Goal: Task Accomplishment & Management: Manage account settings

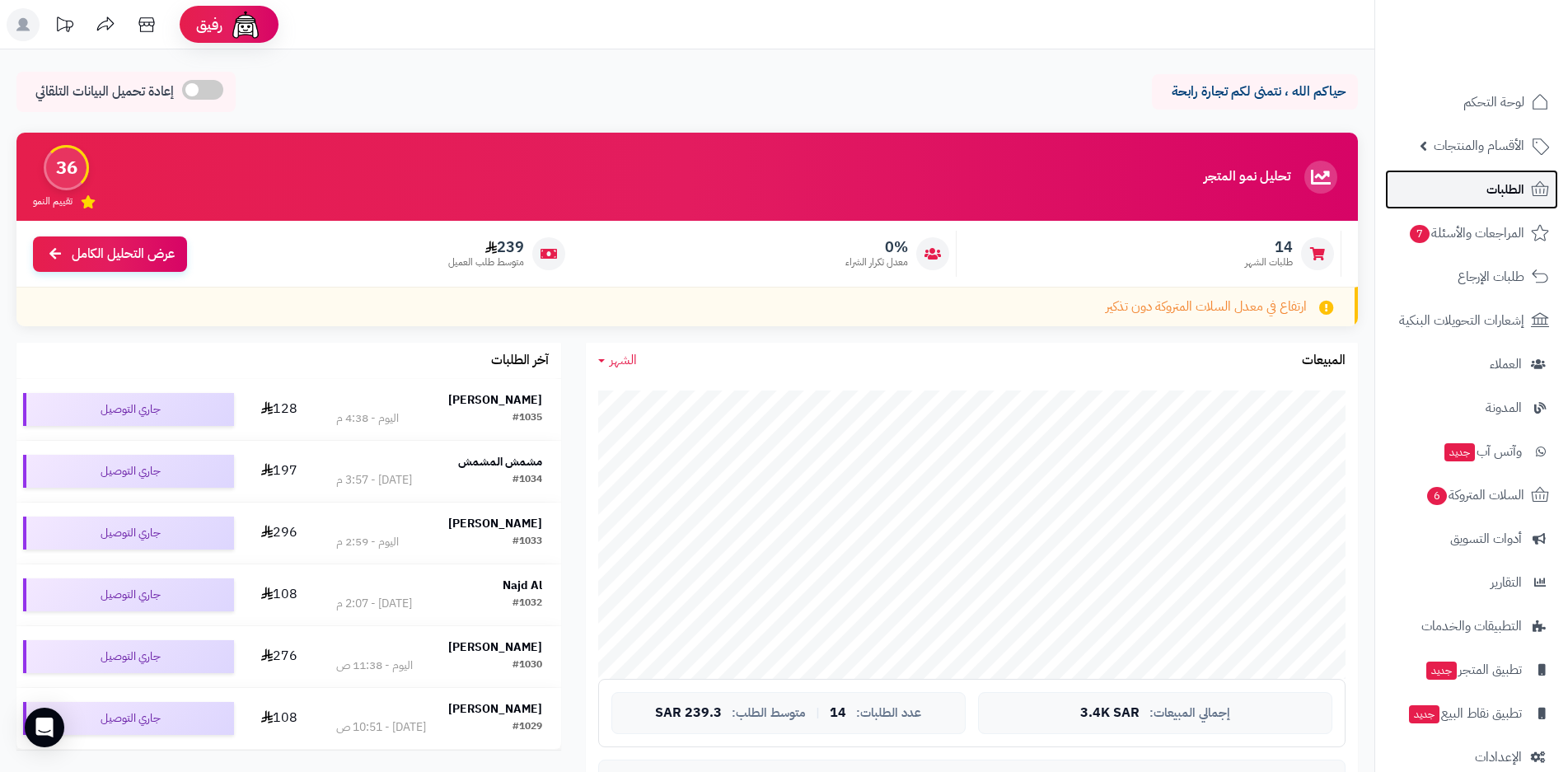
click at [1515, 191] on span "الطلبات" at bounding box center [1505, 189] width 38 height 23
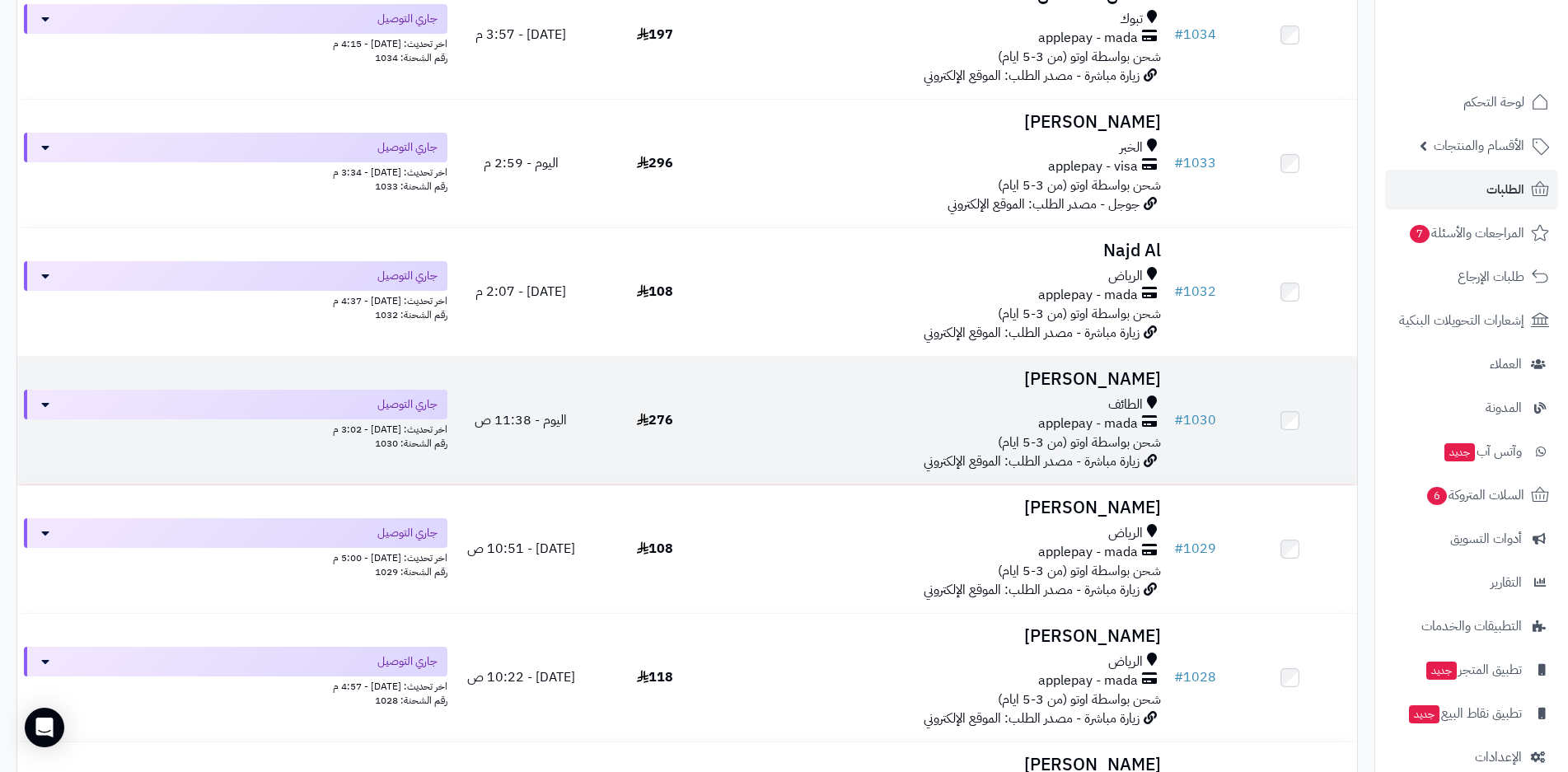
scroll to position [494, 0]
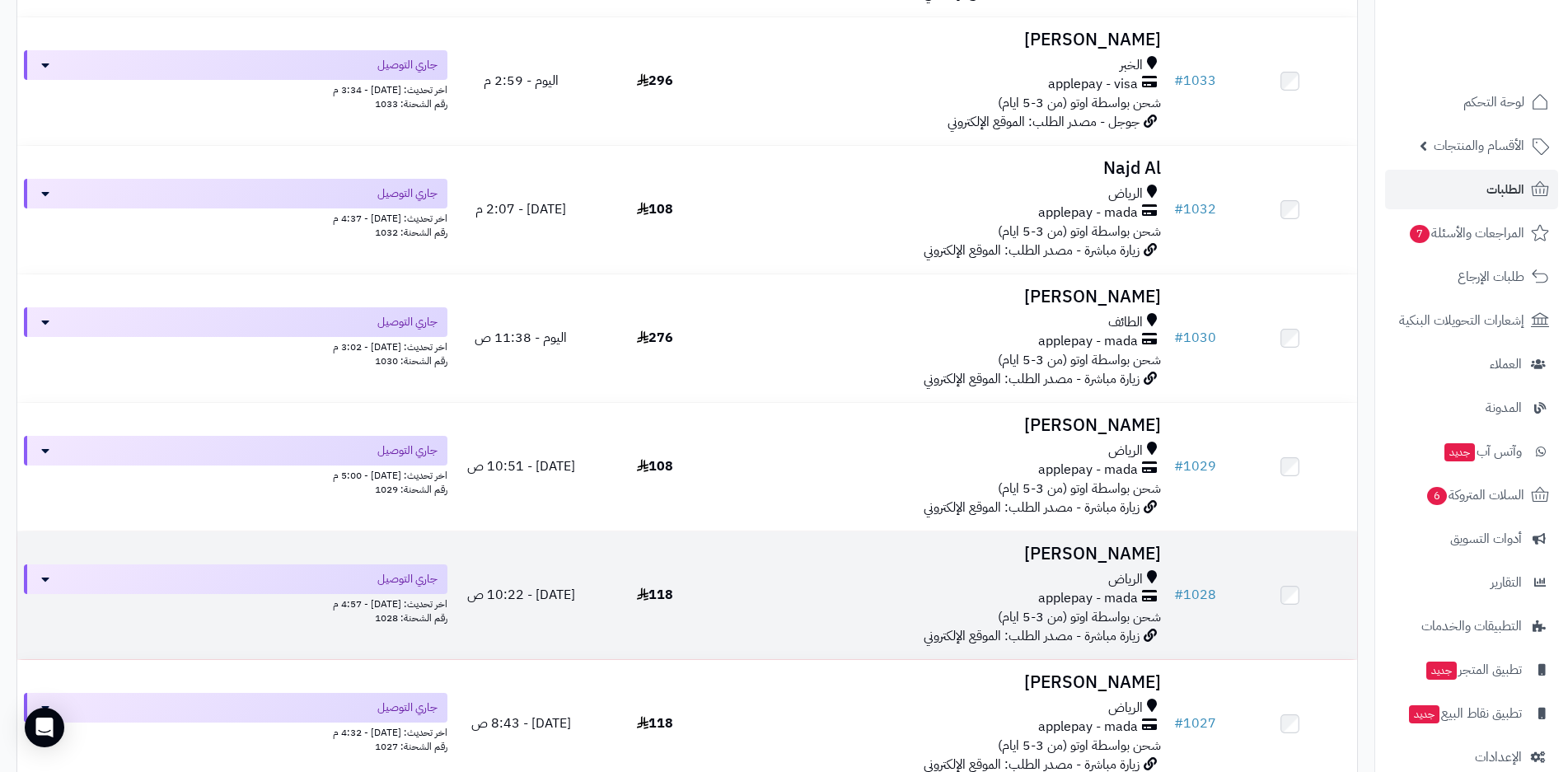
click at [1092, 607] on span "شحن بواسطة اوتو (من 3-5 ايام)" at bounding box center [1079, 617] width 163 height 20
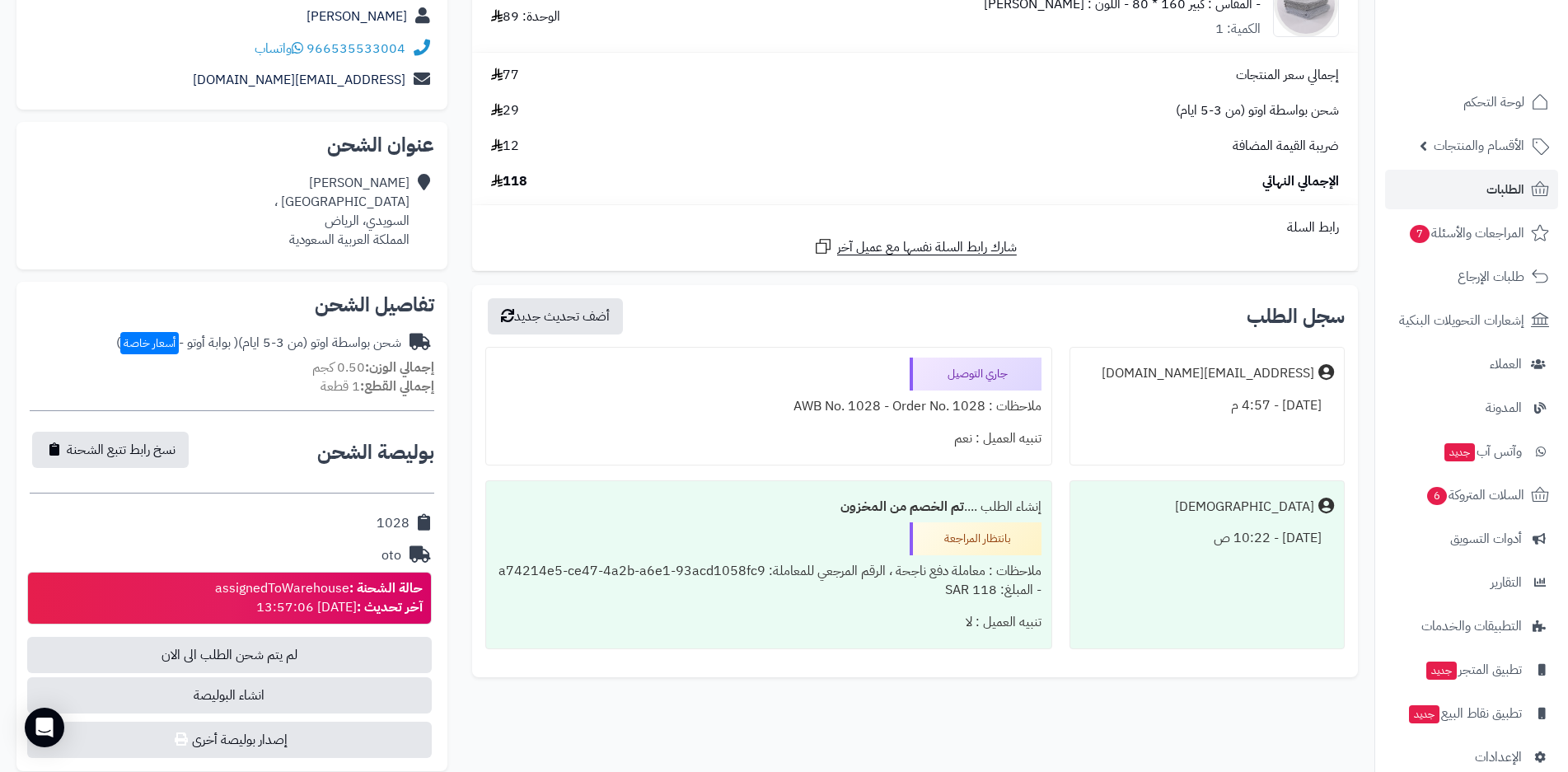
scroll to position [247, 0]
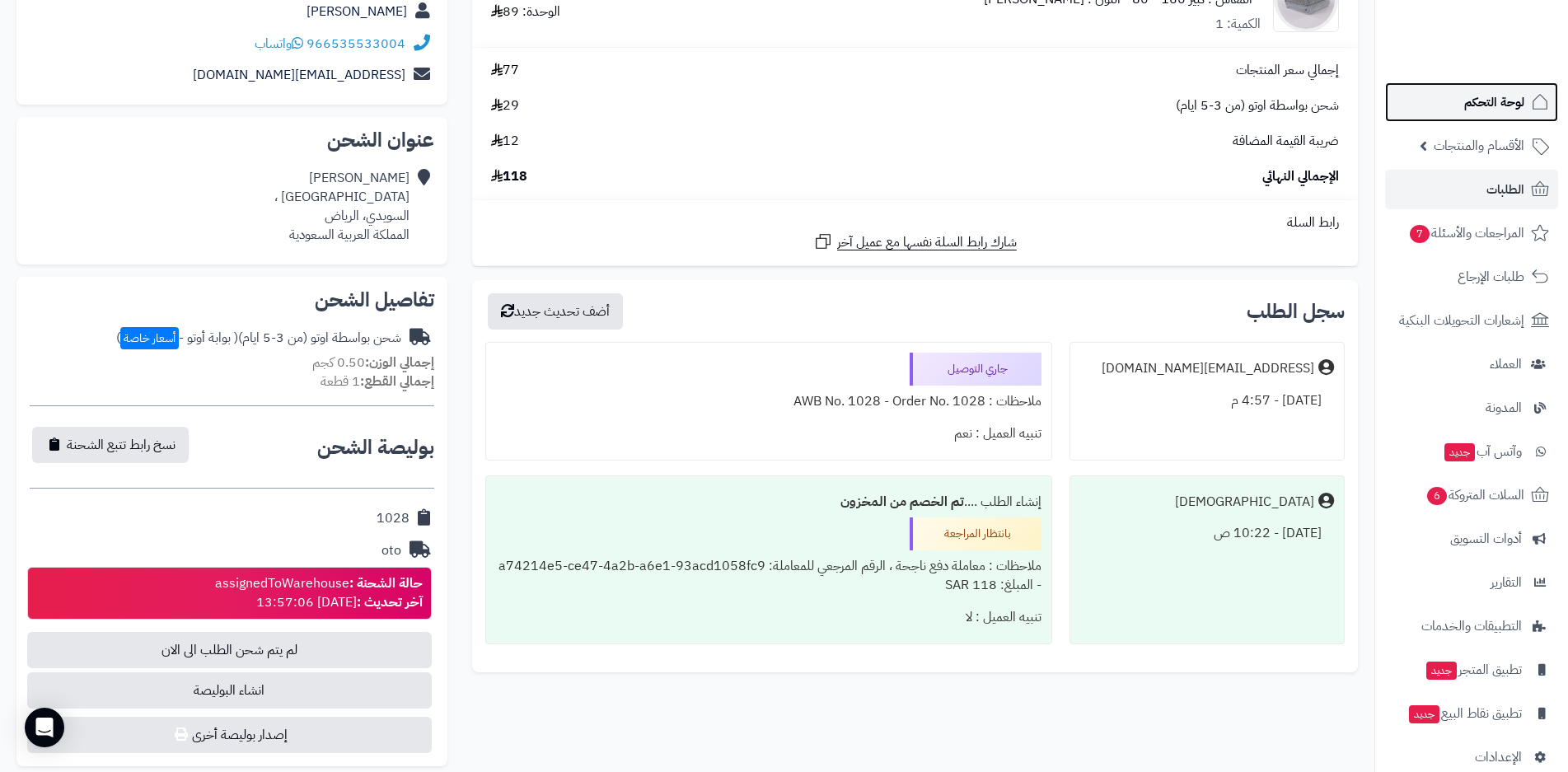
click at [1500, 107] on span "لوحة التحكم" at bounding box center [1494, 101] width 60 height 23
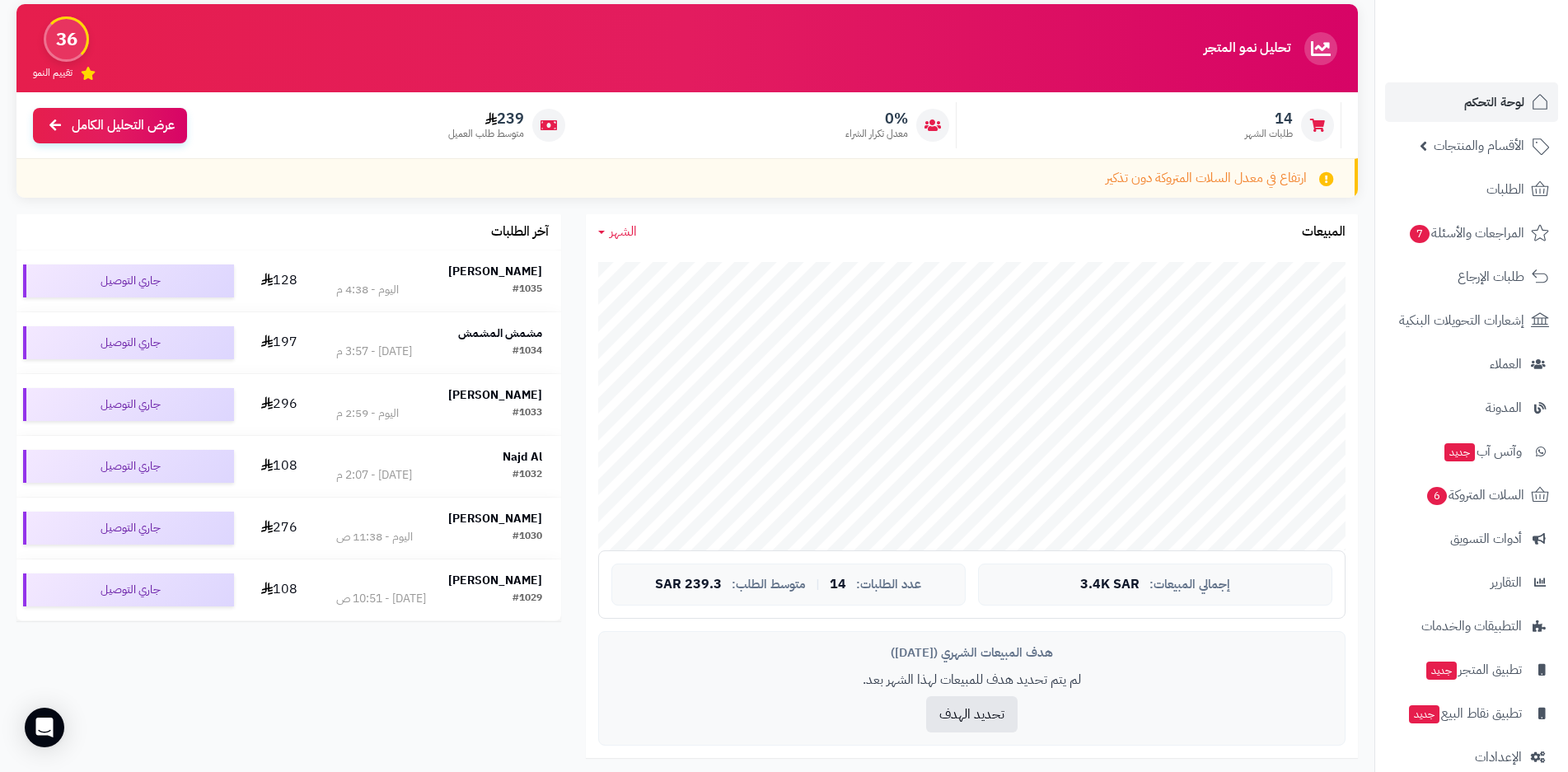
scroll to position [117, 0]
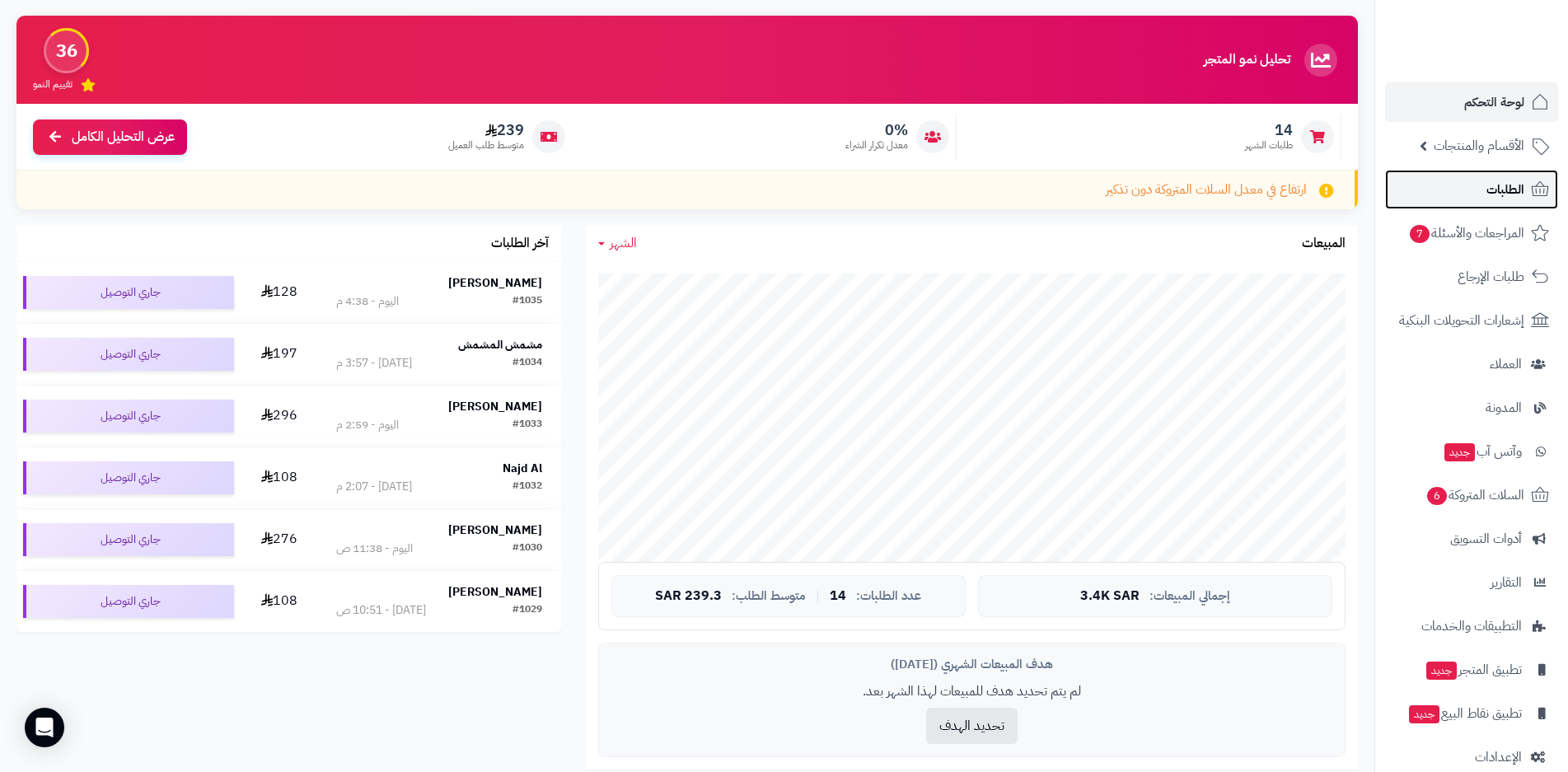
click at [1504, 193] on span "الطلبات" at bounding box center [1505, 189] width 38 height 23
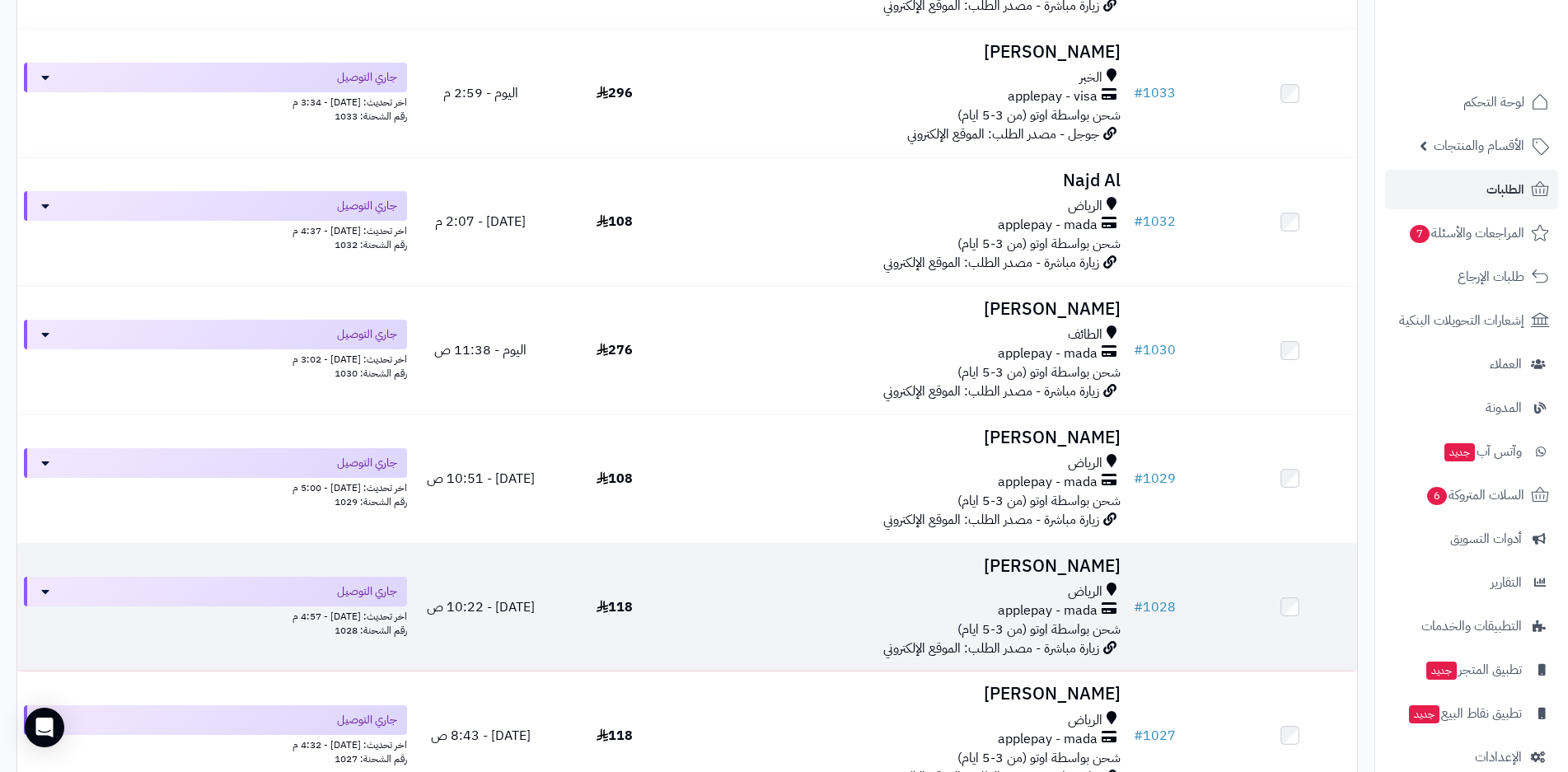
scroll to position [509, 0]
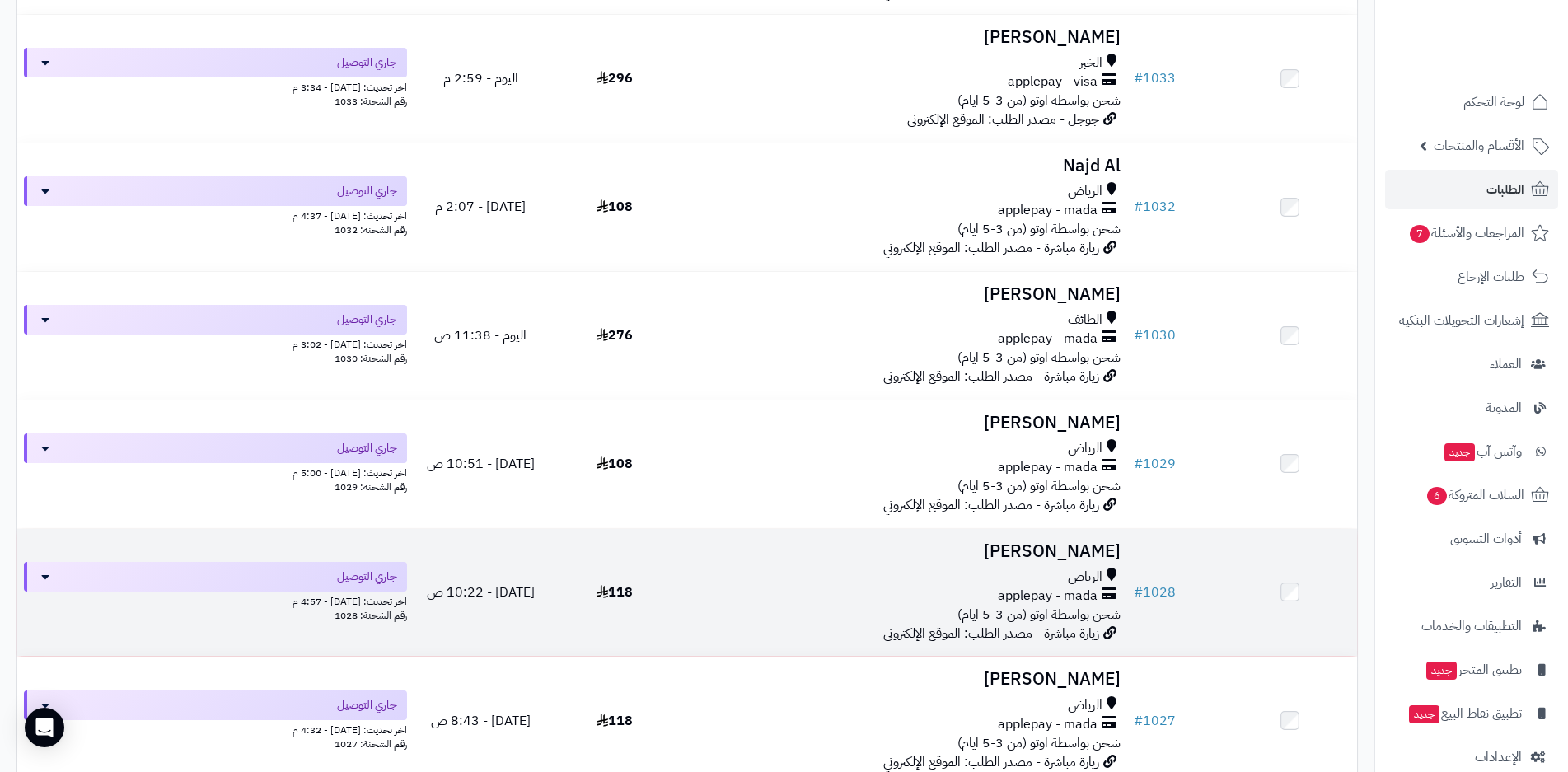
click at [992, 594] on div "applepay - mada" at bounding box center [904, 595] width 433 height 19
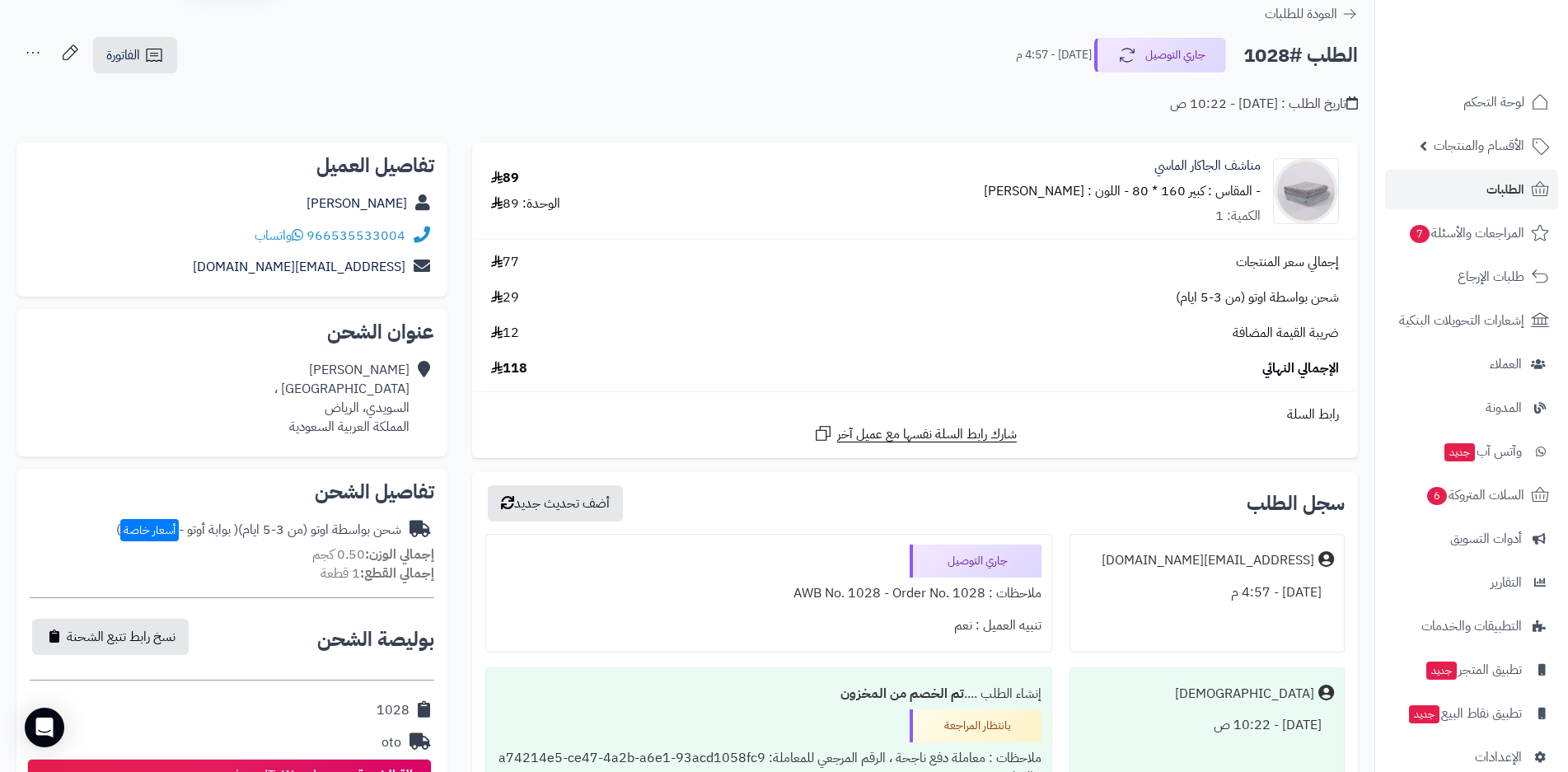
scroll to position [165, 0]
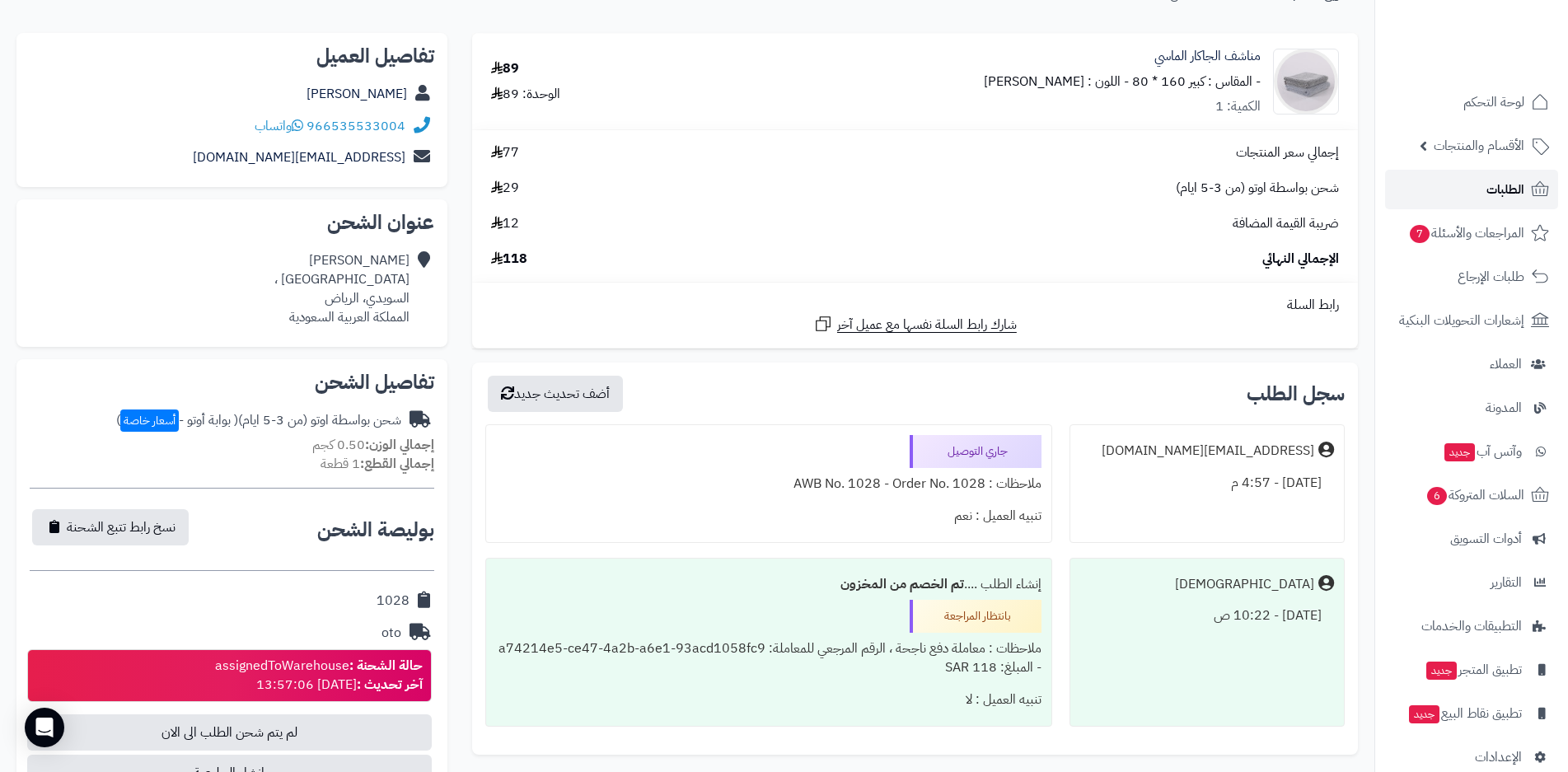
click at [1497, 193] on span "الطلبات" at bounding box center [1505, 189] width 38 height 23
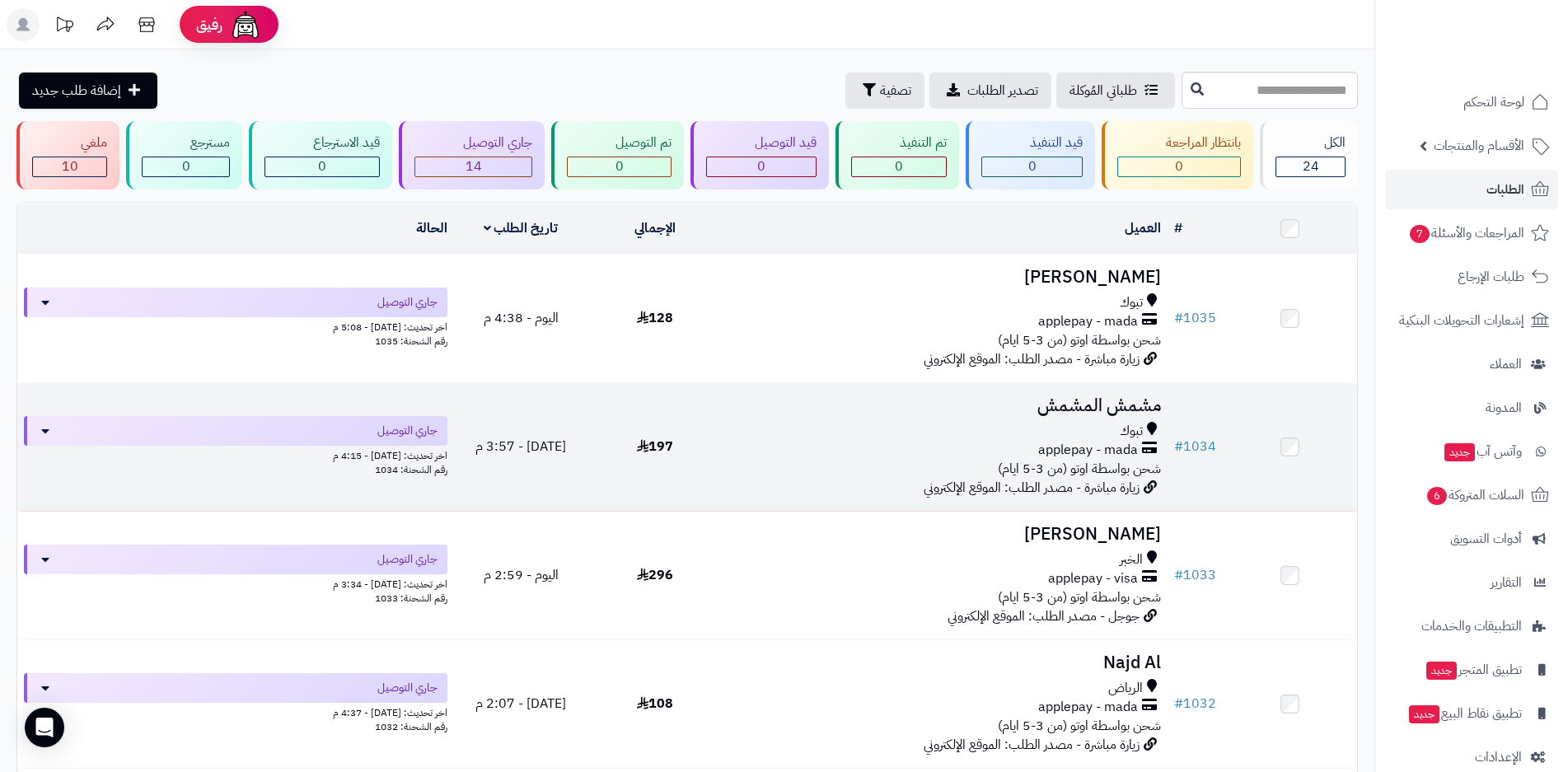
click at [1051, 452] on span "applepay - mada" at bounding box center [1088, 450] width 100 height 19
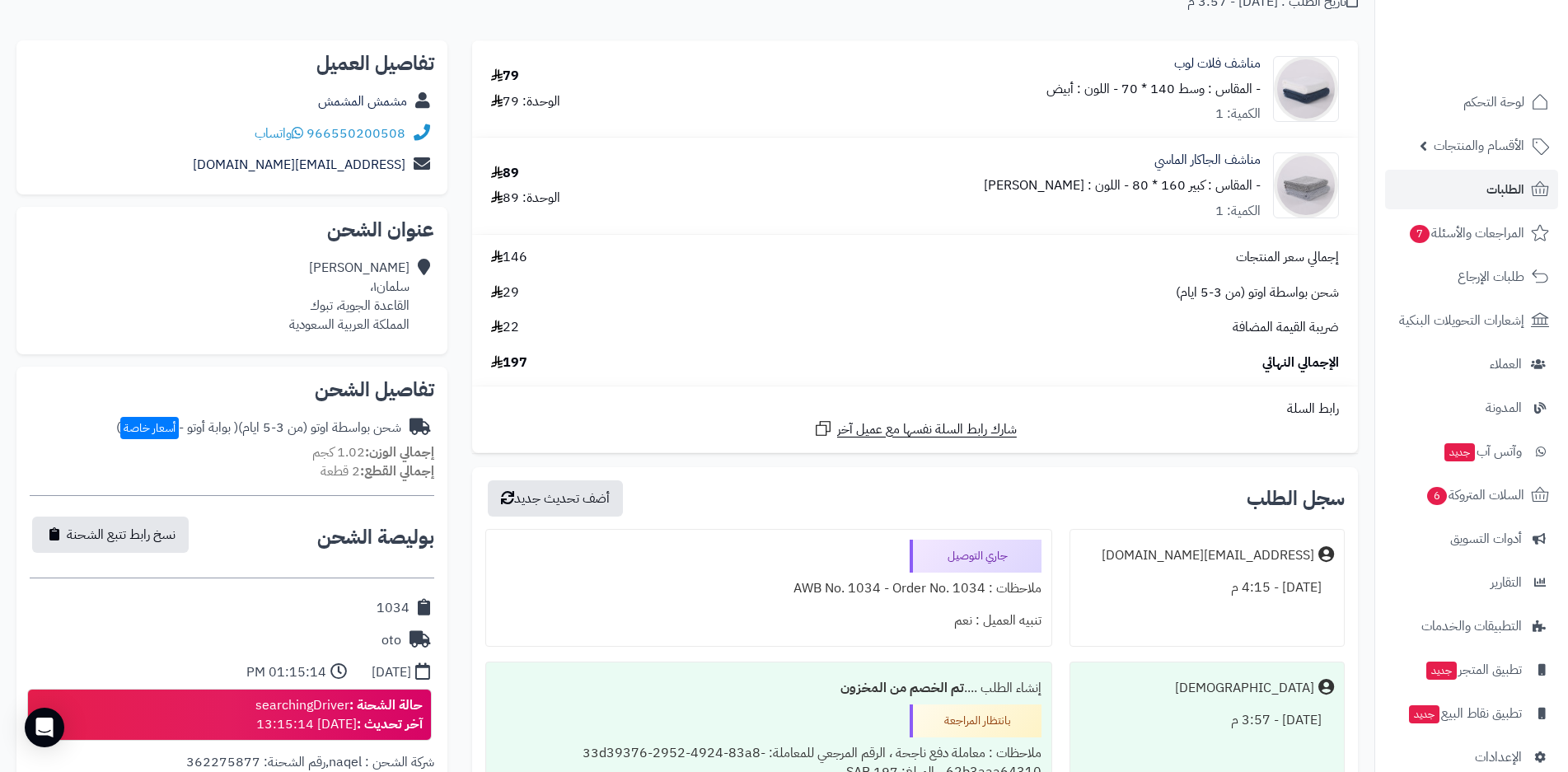
scroll to position [329, 0]
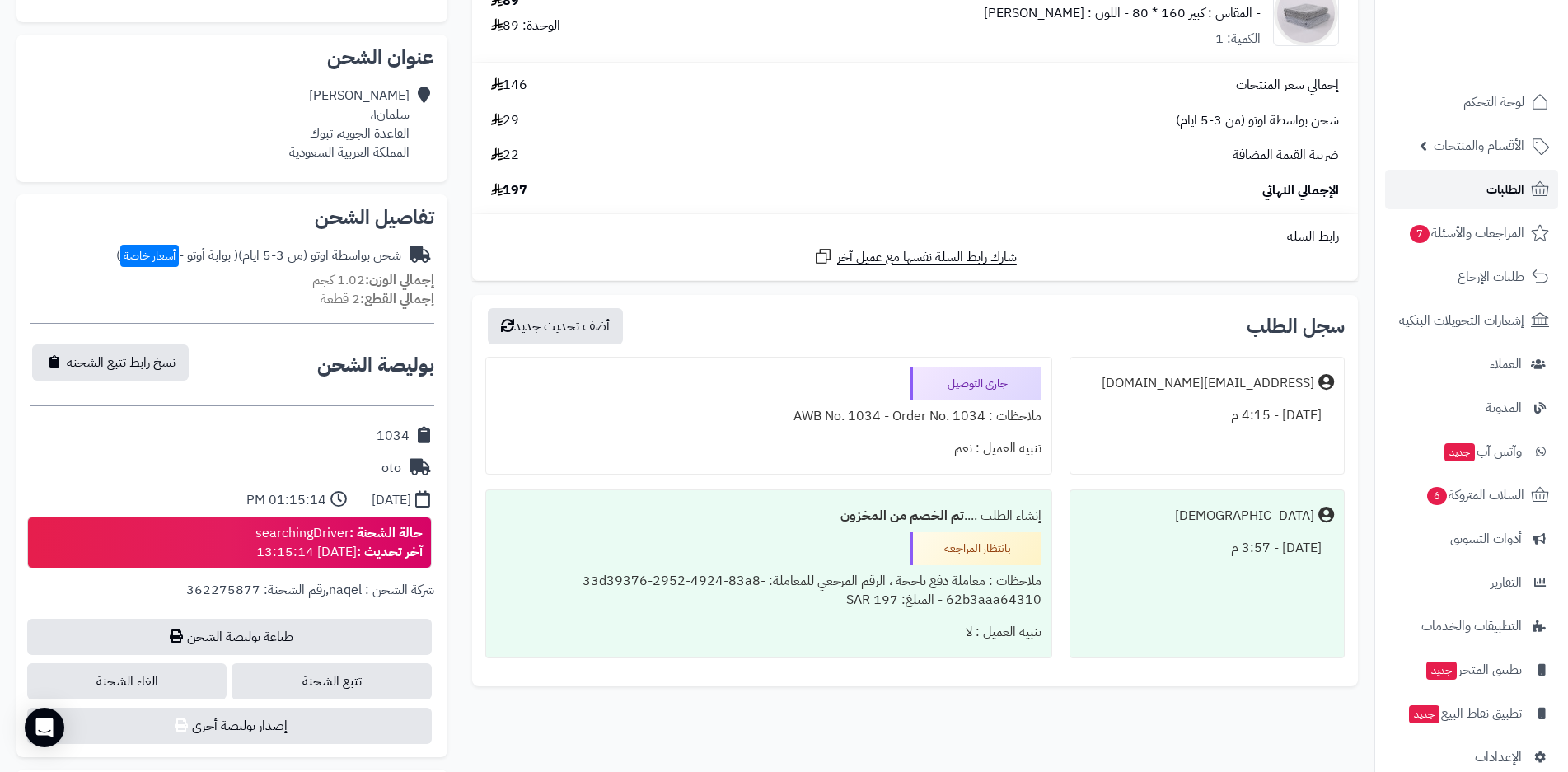
click at [1487, 194] on span "الطلبات" at bounding box center [1505, 189] width 38 height 23
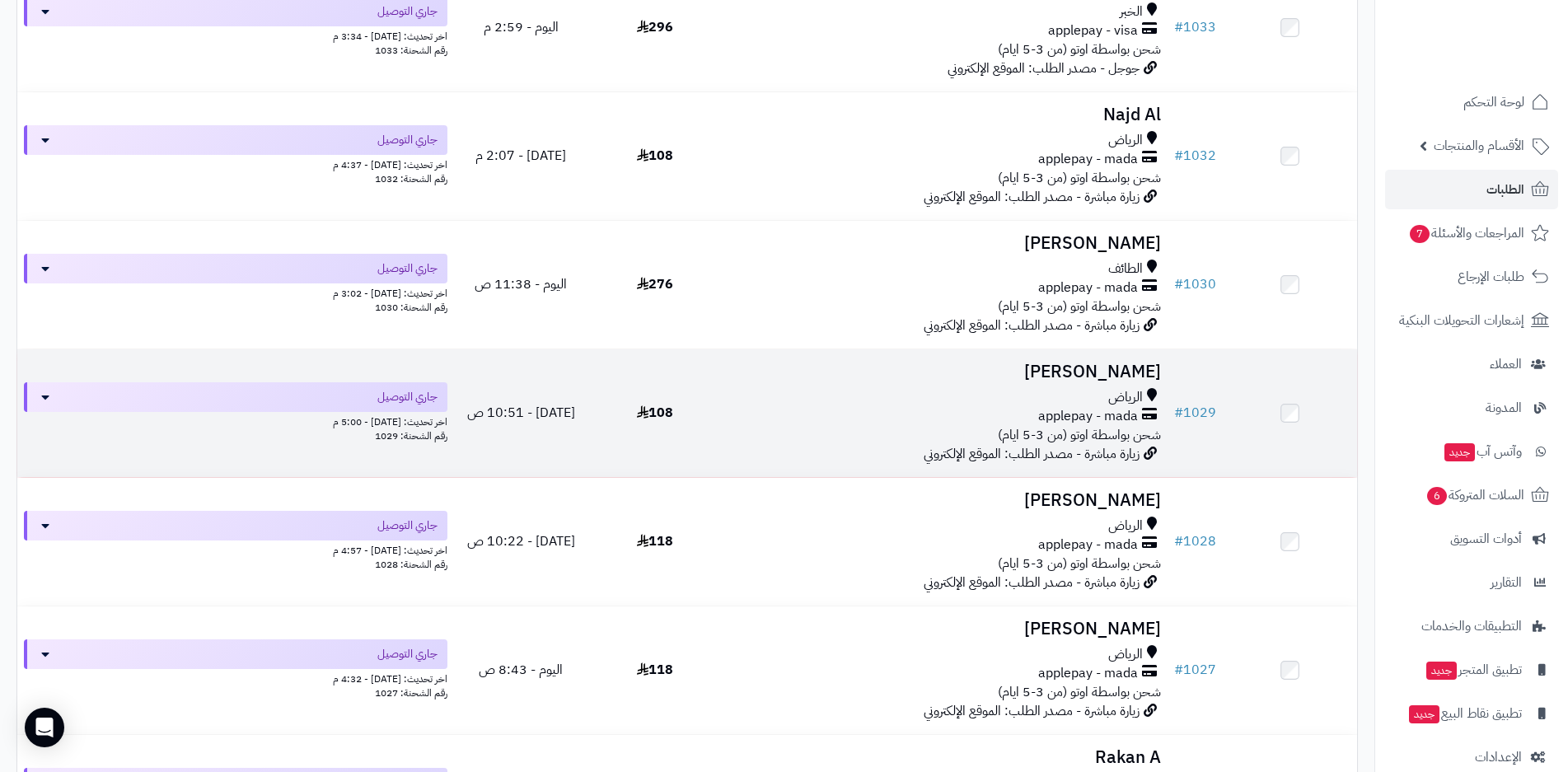
scroll to position [577, 0]
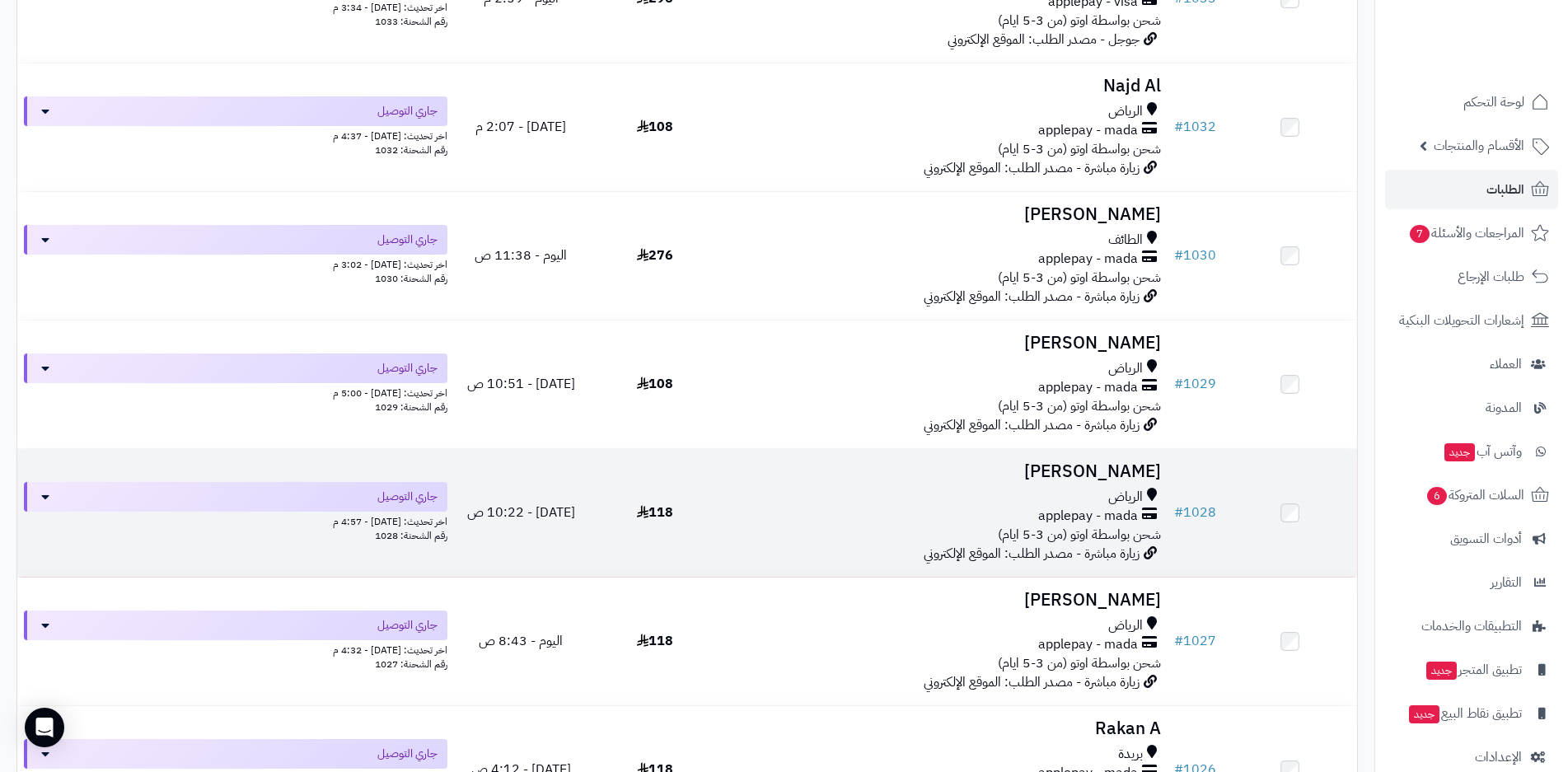
click at [1059, 512] on span "applepay - mada" at bounding box center [1088, 516] width 100 height 19
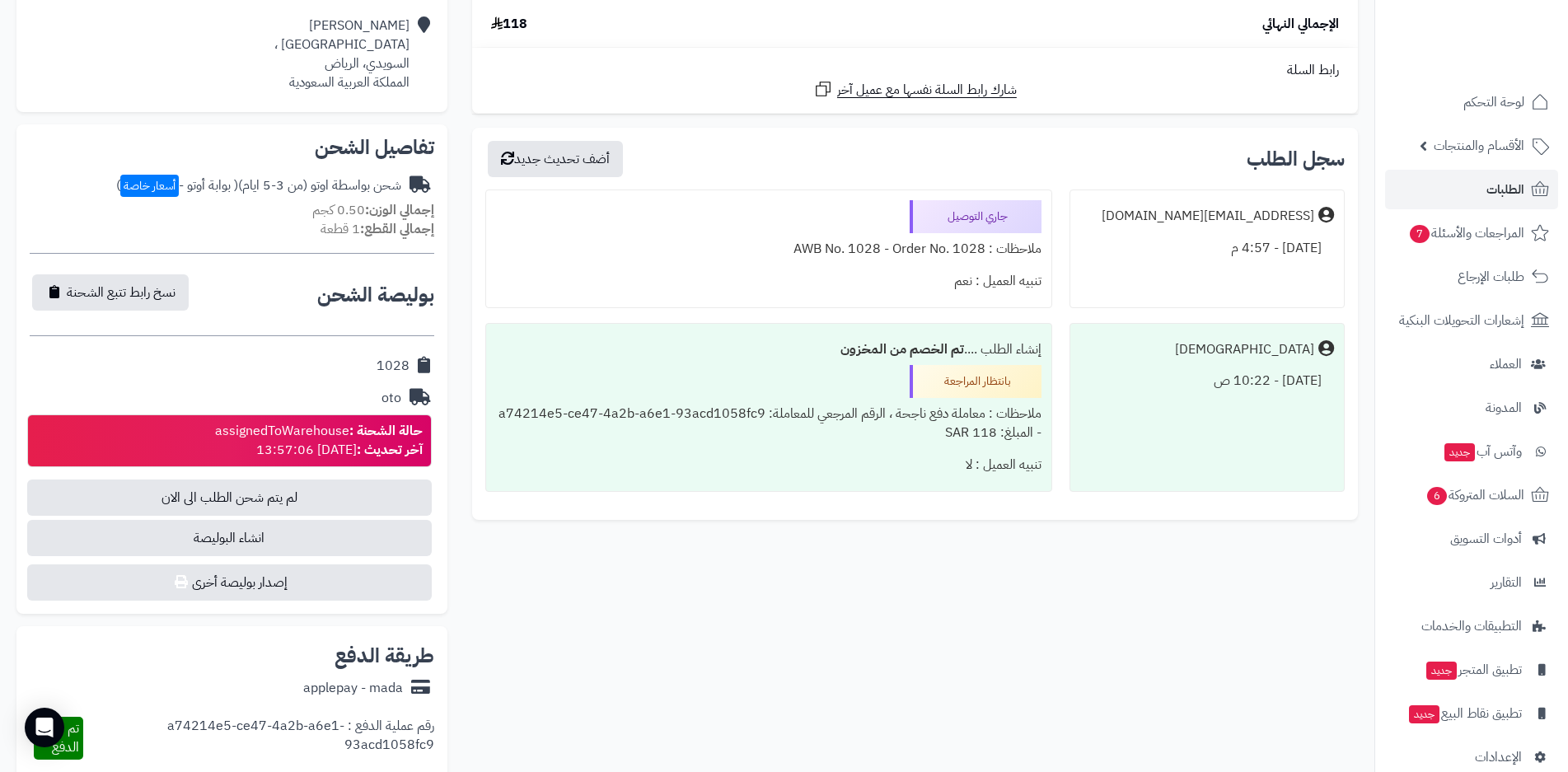
scroll to position [412, 0]
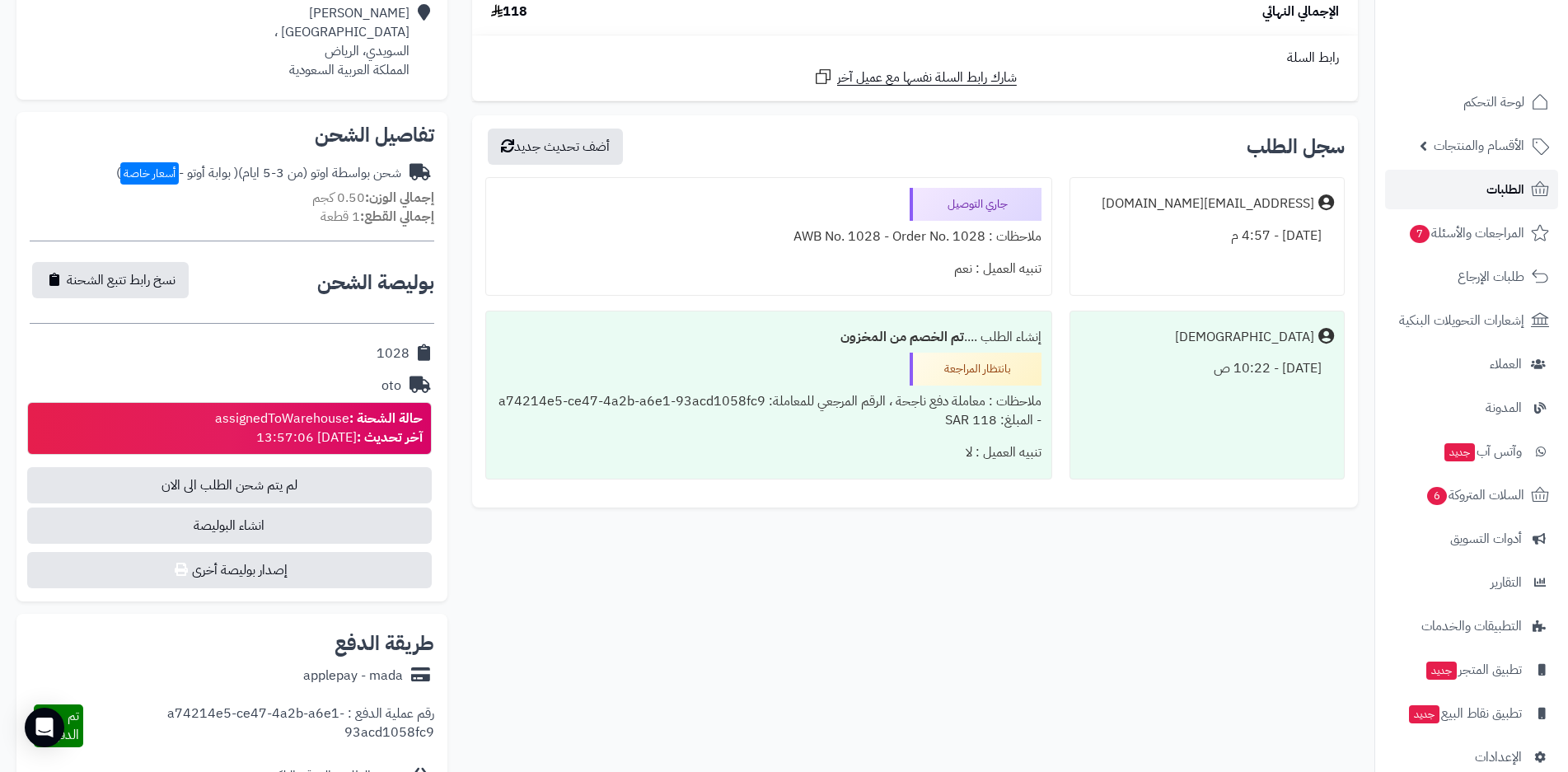
click at [1510, 191] on span "الطلبات" at bounding box center [1505, 189] width 38 height 23
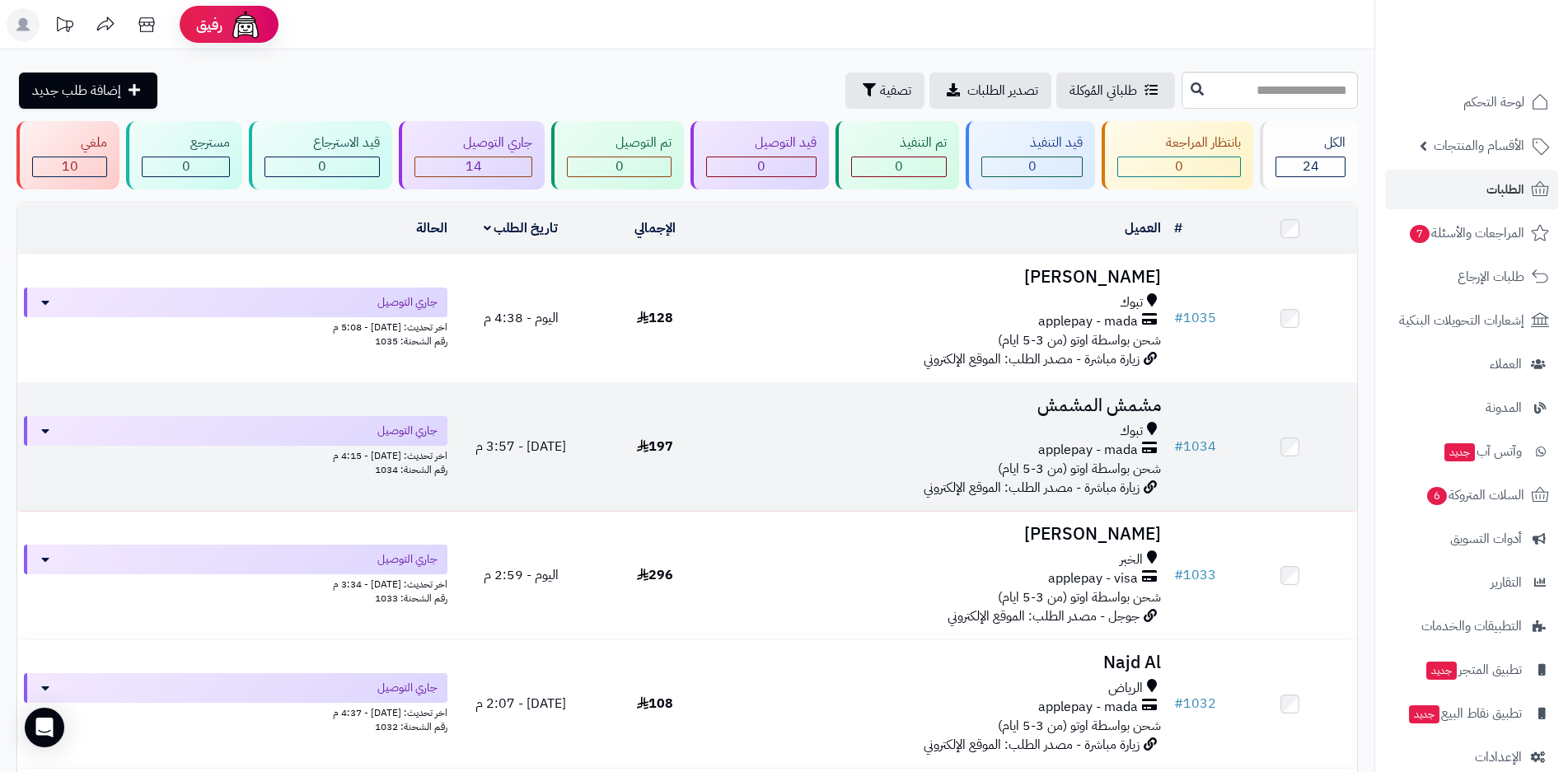
click at [1032, 449] on div "applepay - mada" at bounding box center [945, 450] width 433 height 19
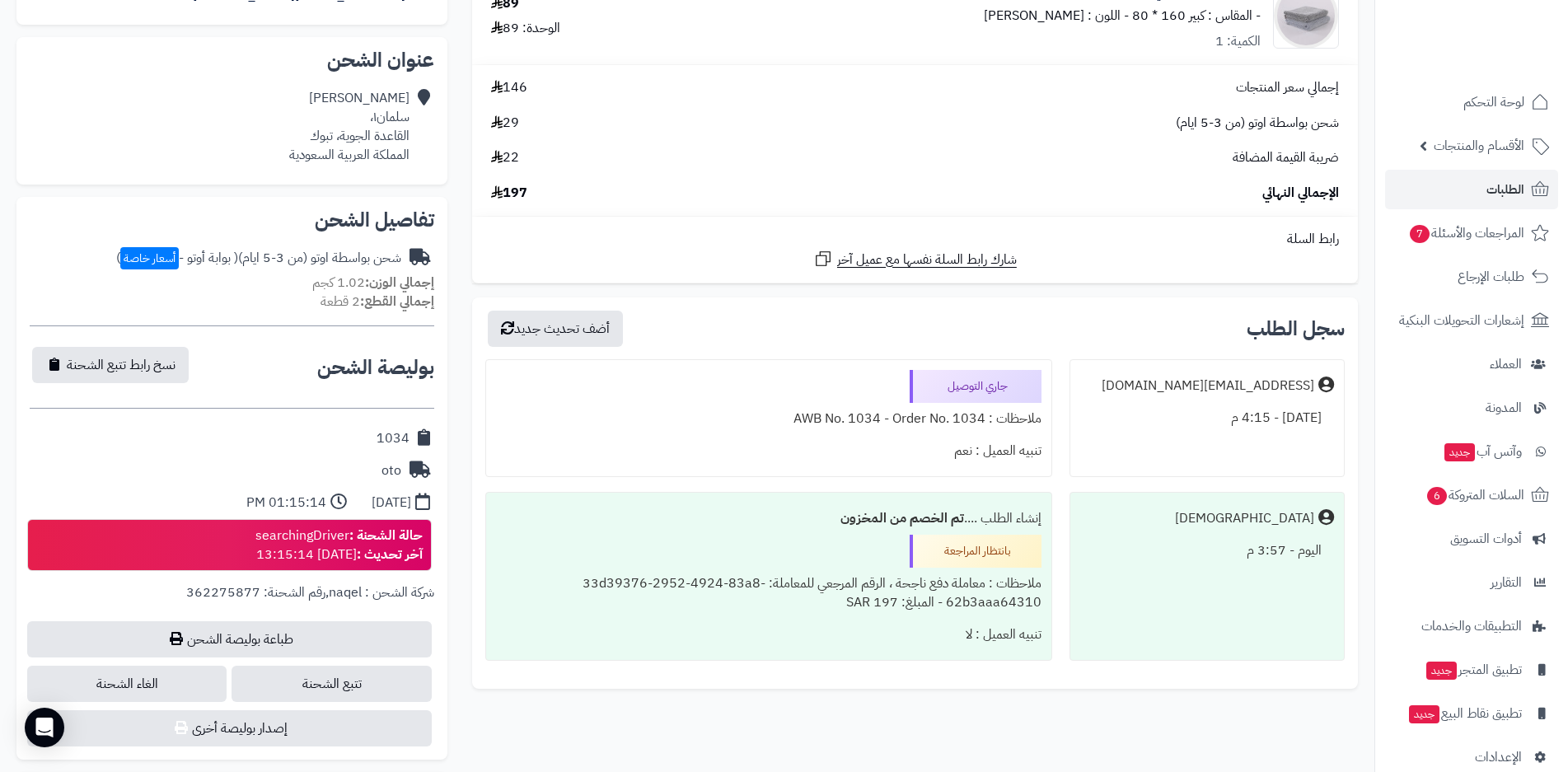
scroll to position [329, 0]
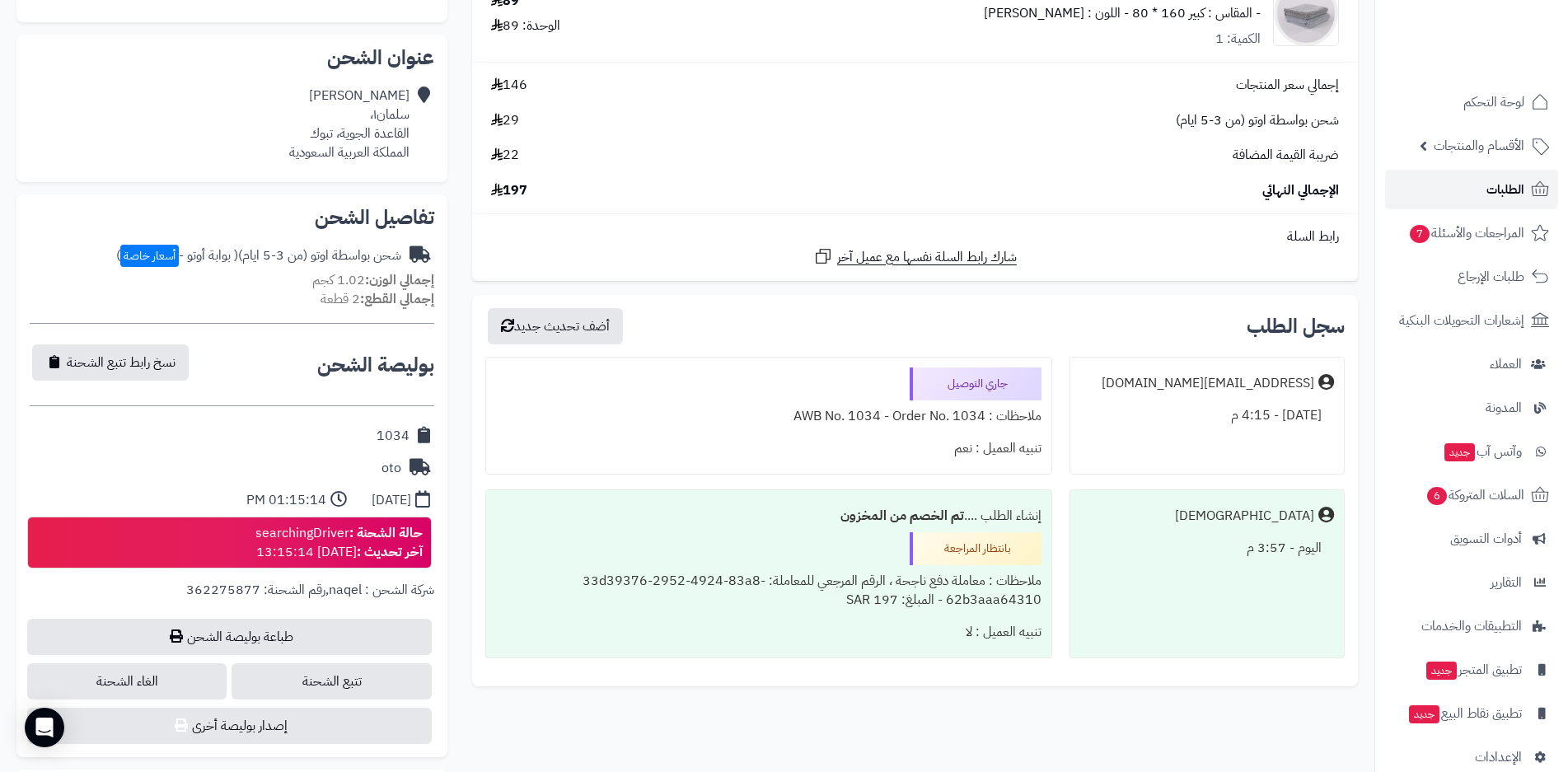
click at [1500, 193] on span "الطلبات" at bounding box center [1505, 189] width 38 height 23
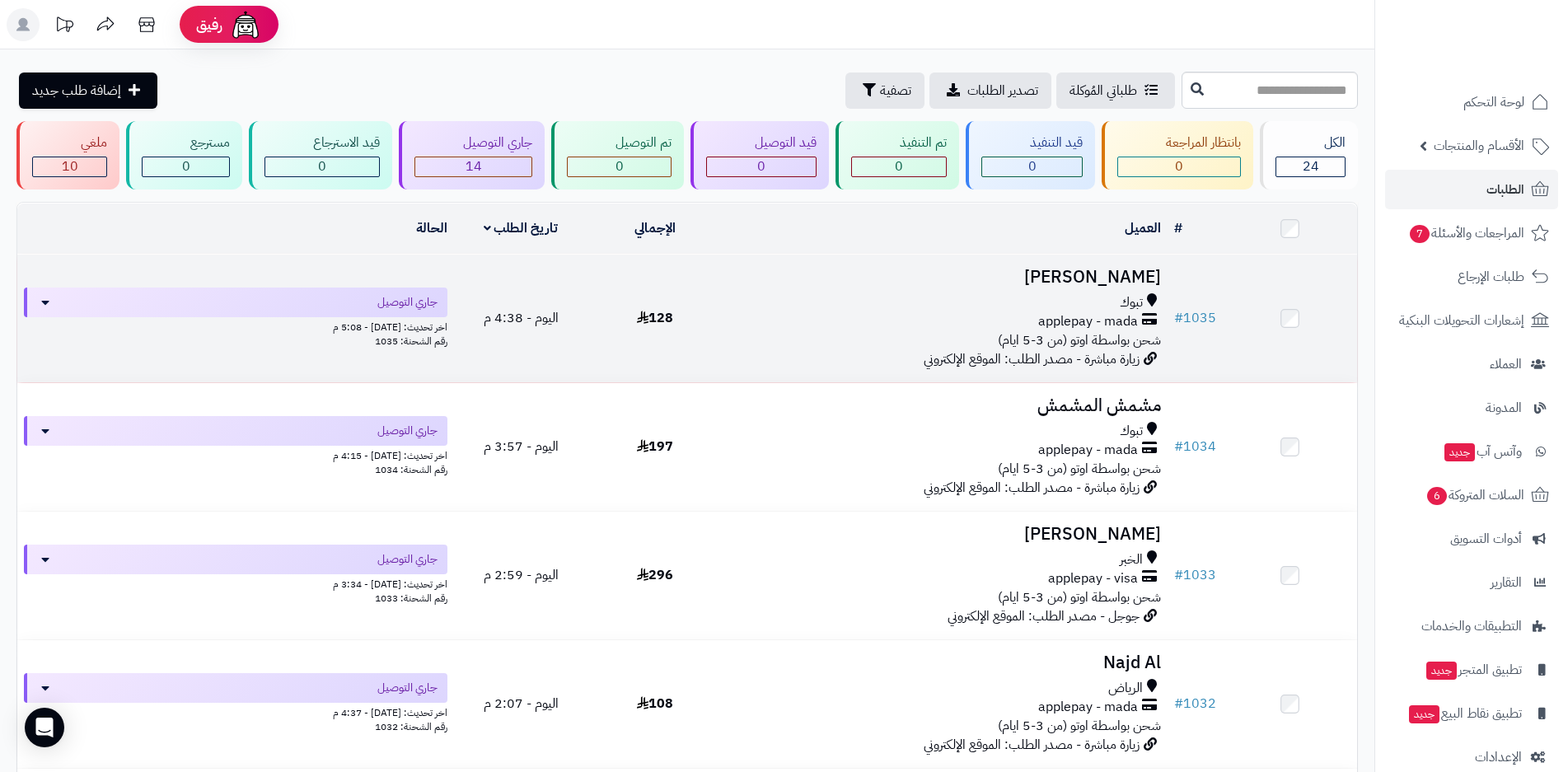
click at [1096, 313] on span "applepay - mada" at bounding box center [1088, 322] width 100 height 19
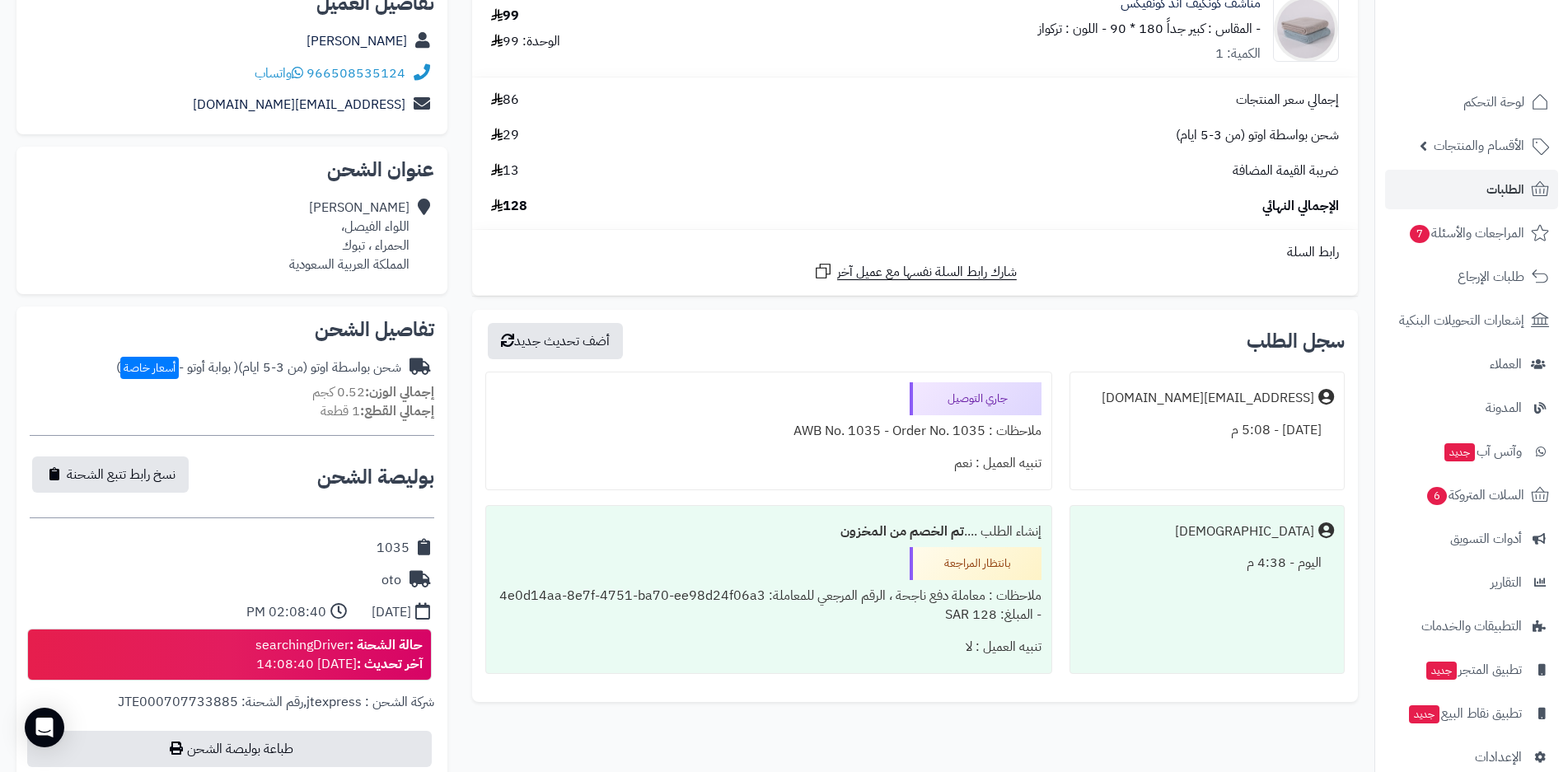
scroll to position [247, 0]
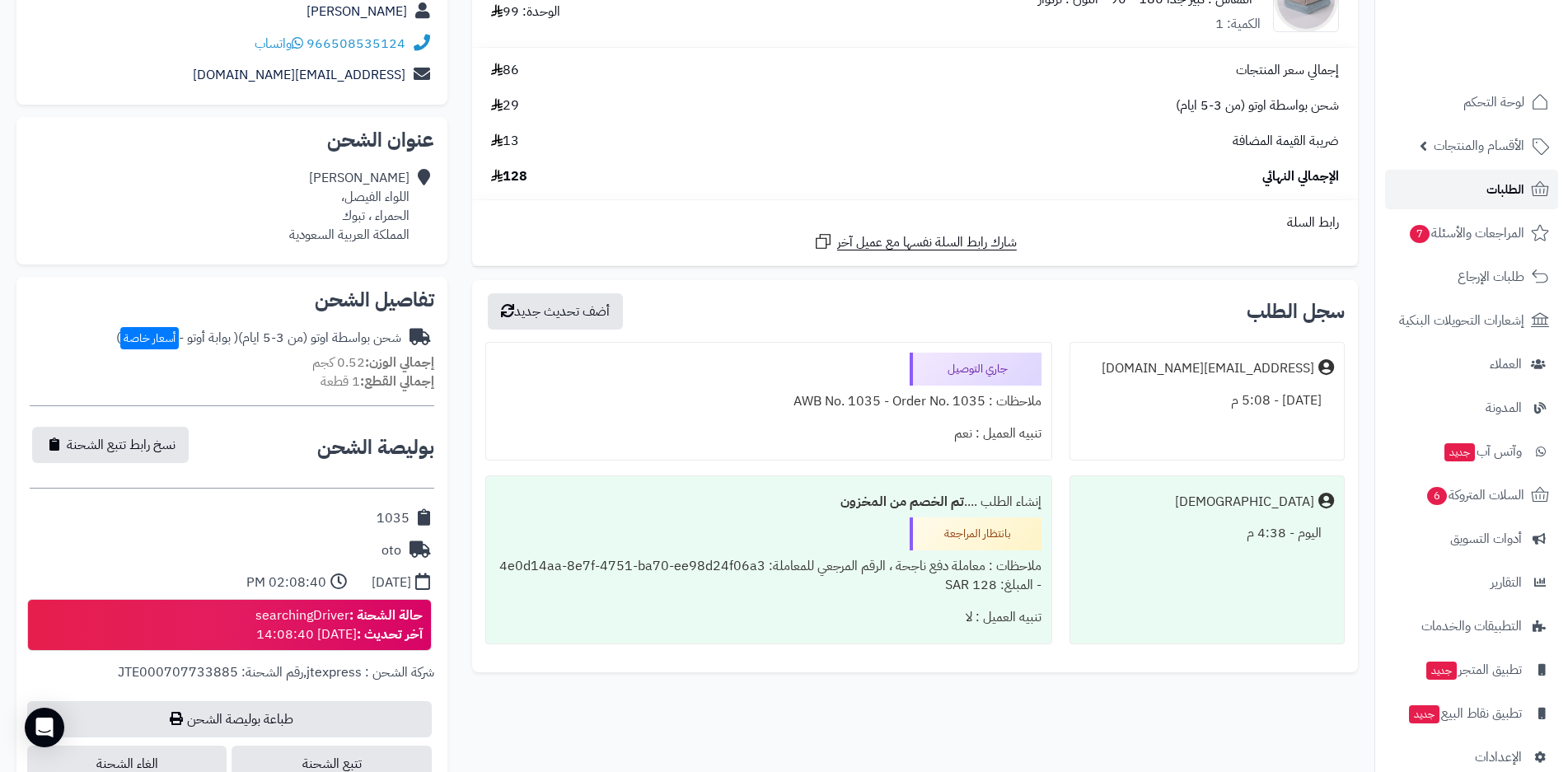
click at [1509, 190] on span "الطلبات" at bounding box center [1505, 189] width 38 height 23
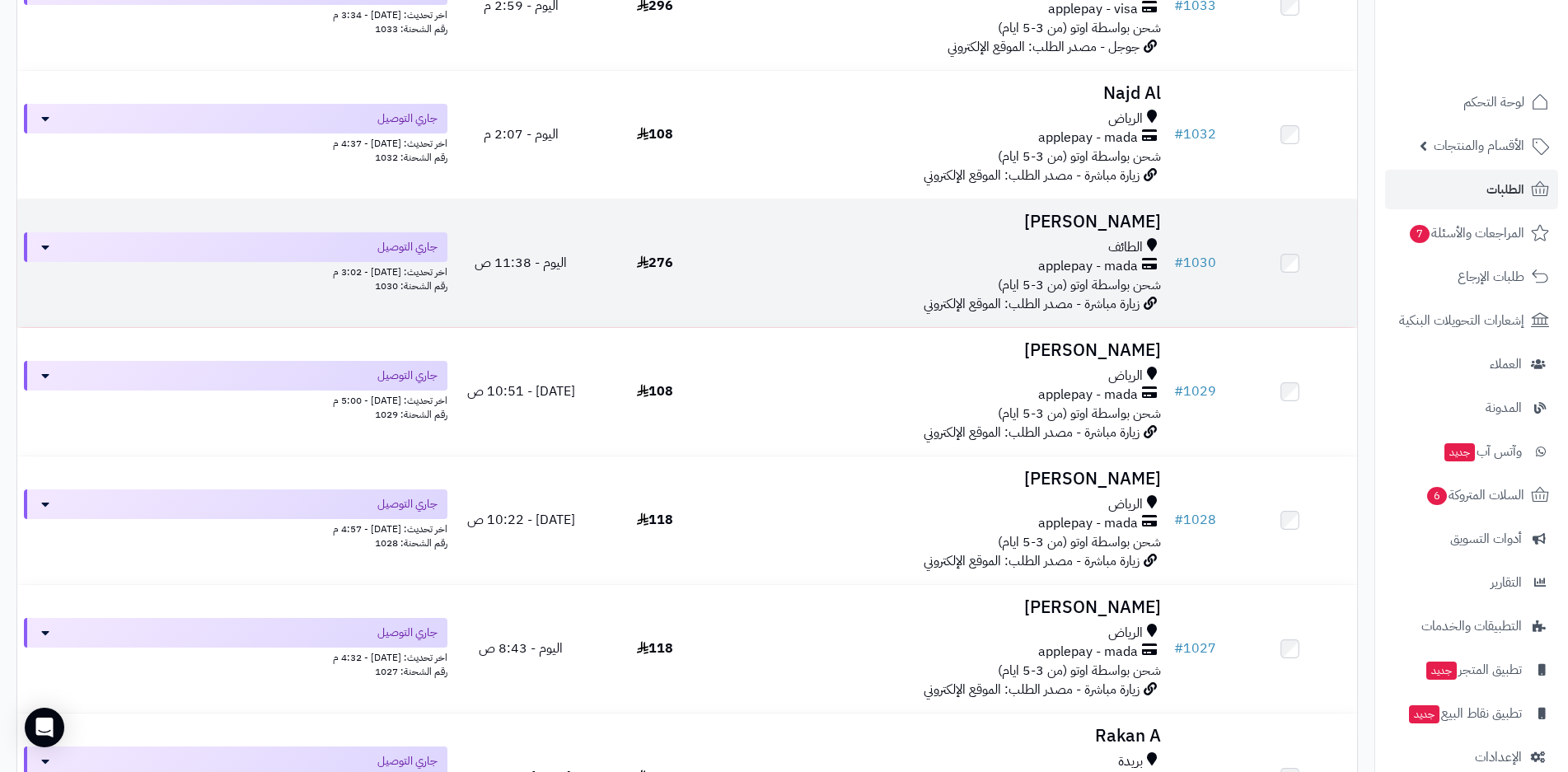
scroll to position [577, 0]
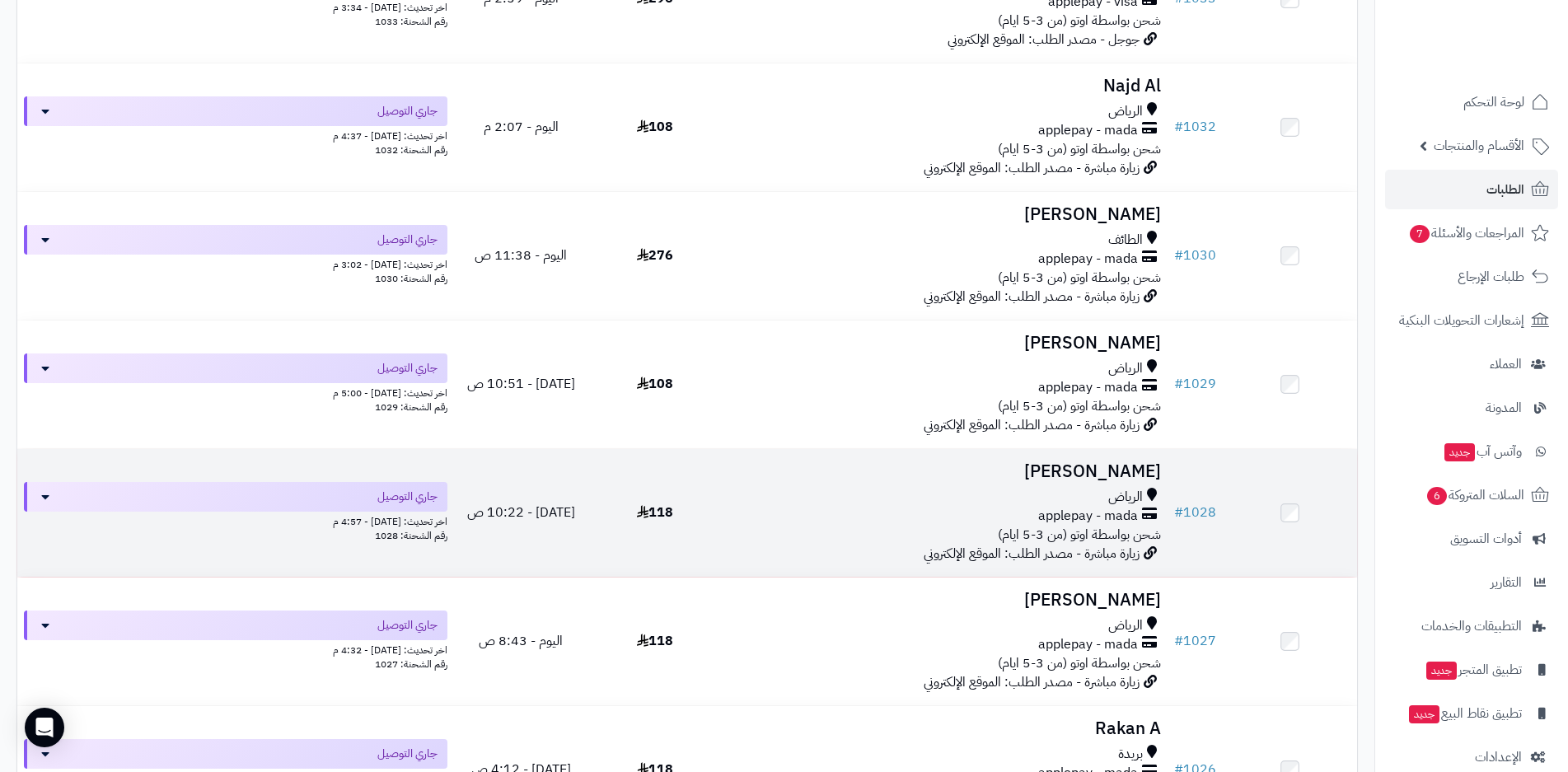
click at [914, 513] on div "applepay - mada" at bounding box center [945, 516] width 433 height 19
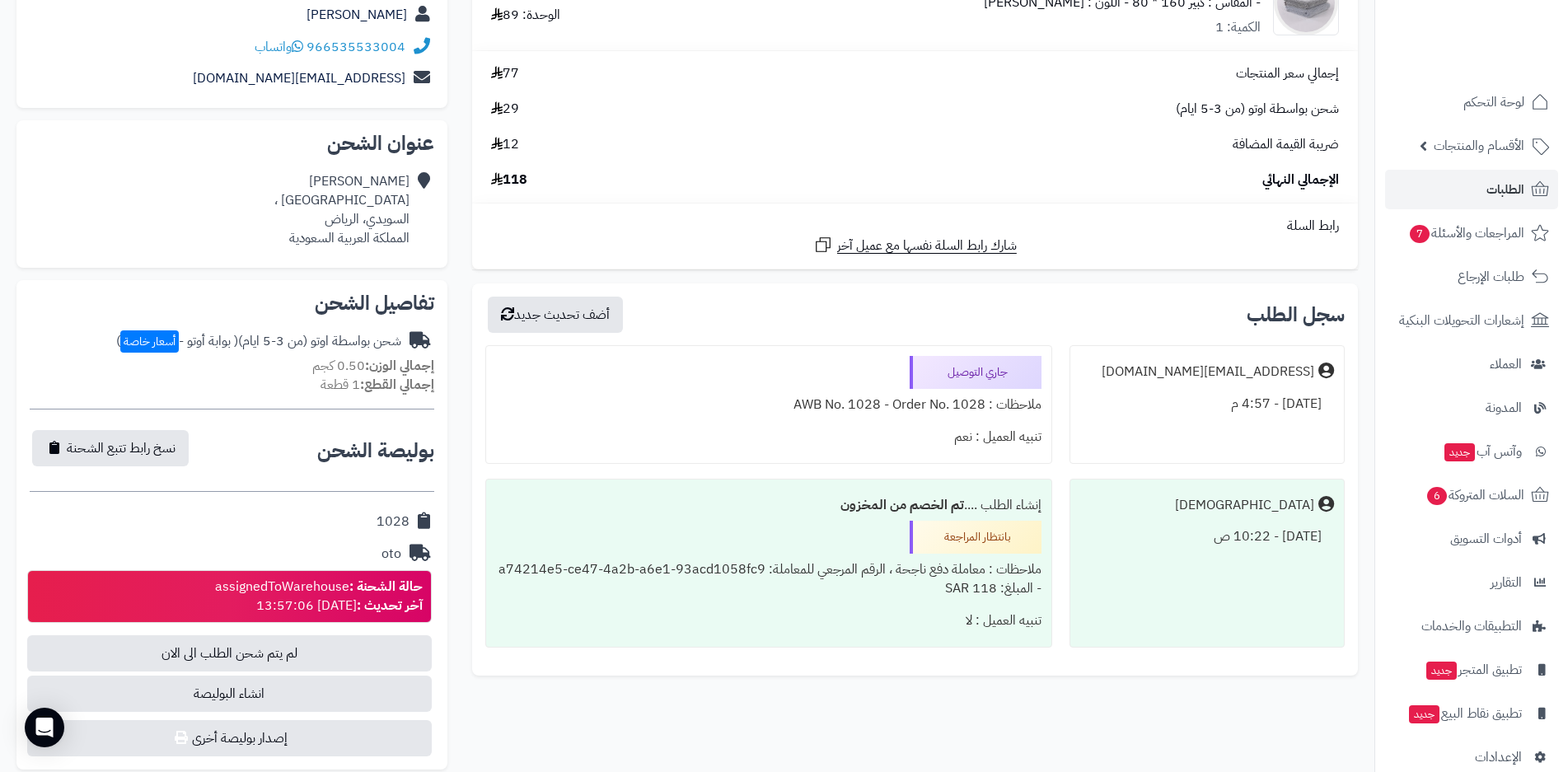
scroll to position [247, 0]
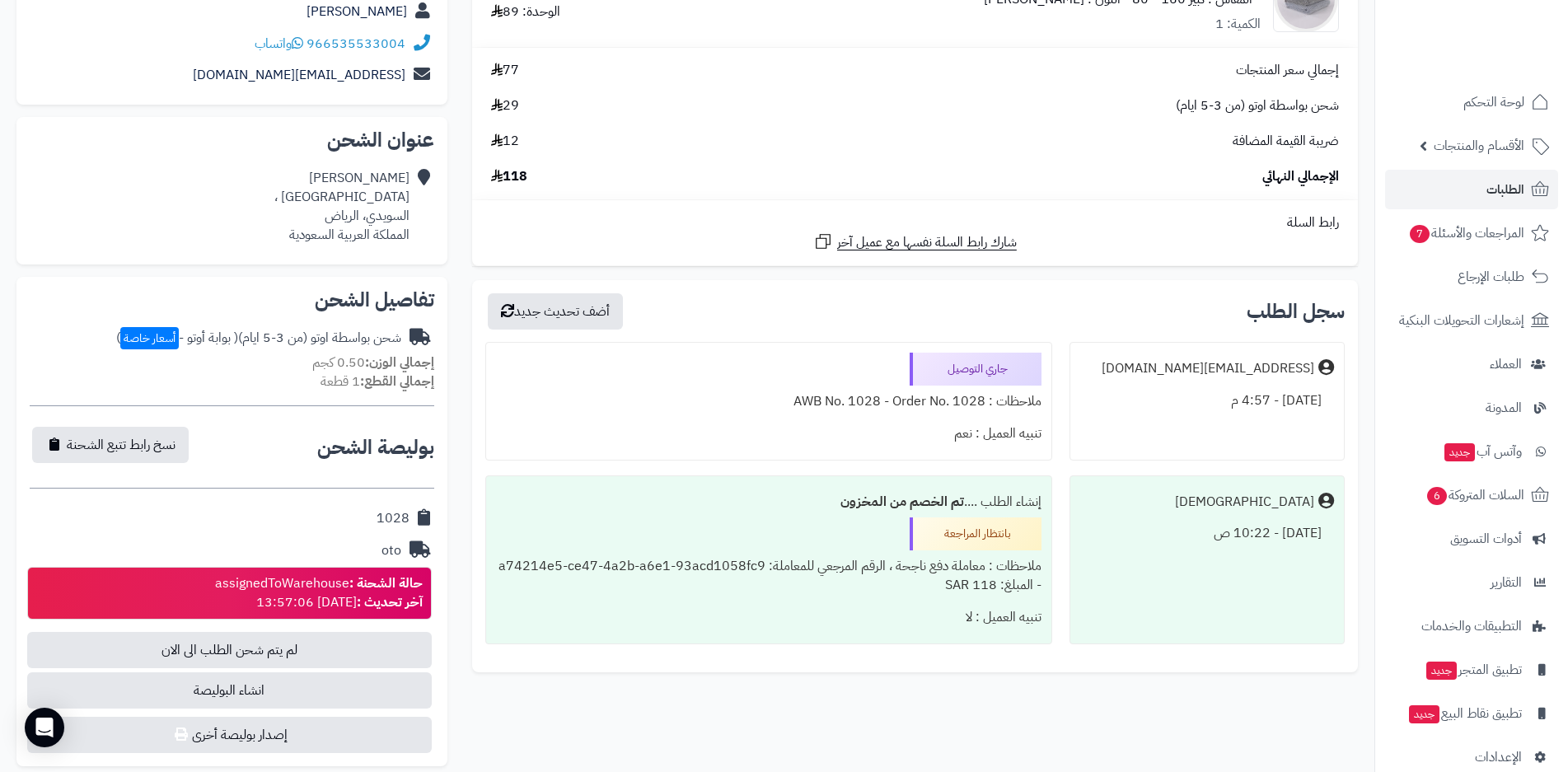
click at [661, 167] on div "الإجمالي النهائي 118" at bounding box center [915, 177] width 873 height 19
